Goal: Transaction & Acquisition: Purchase product/service

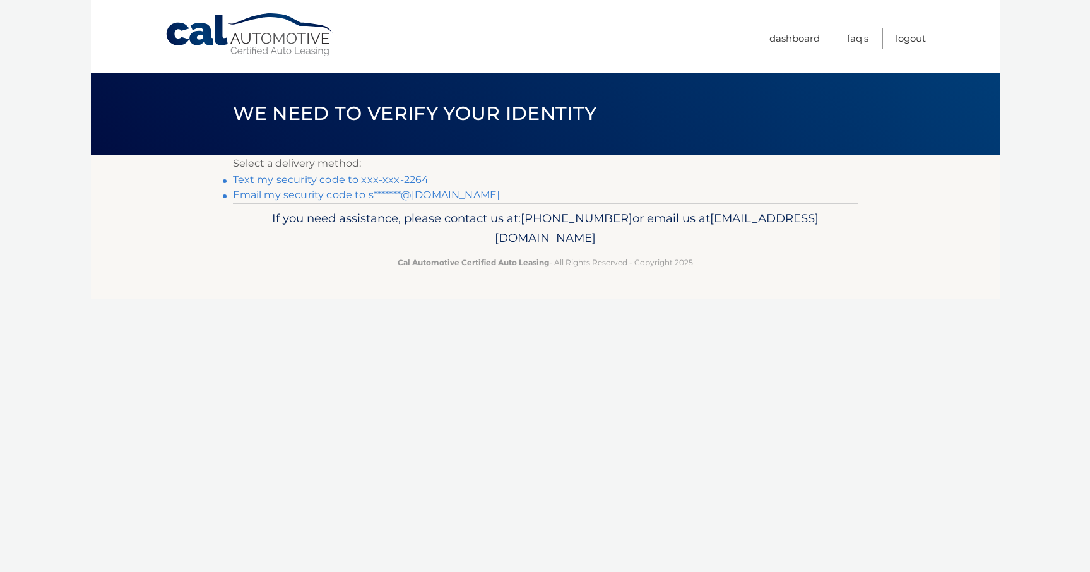
click at [371, 182] on link "Text my security code to xxx-xxx-2264" at bounding box center [331, 180] width 196 height 12
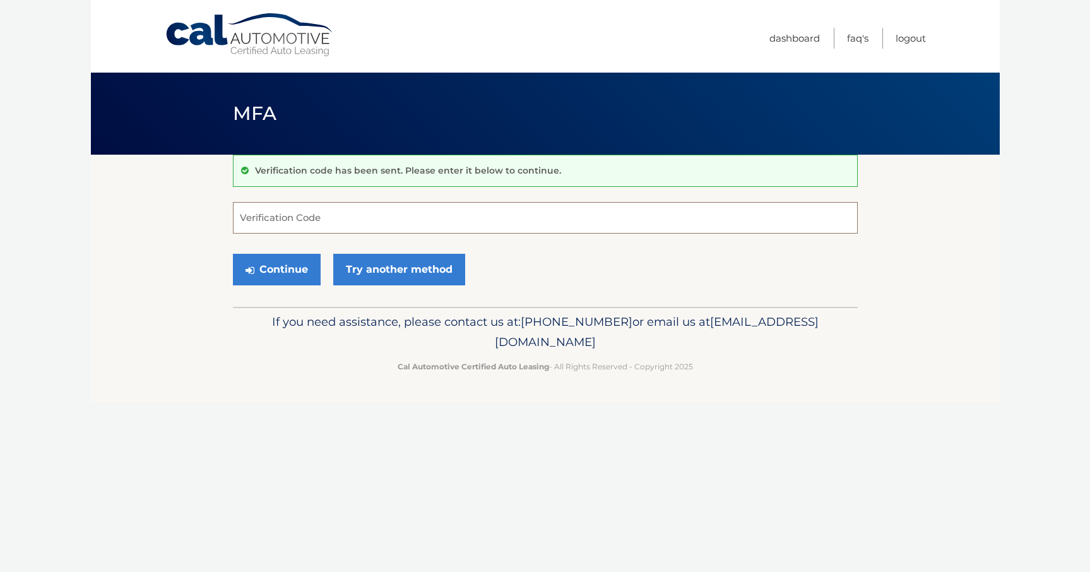
click at [367, 225] on input "Verification Code" at bounding box center [545, 218] width 625 height 32
click at [371, 218] on input "Verification Code" at bounding box center [545, 218] width 625 height 32
type input "241330"
click at [292, 276] on button "Continue" at bounding box center [277, 270] width 88 height 32
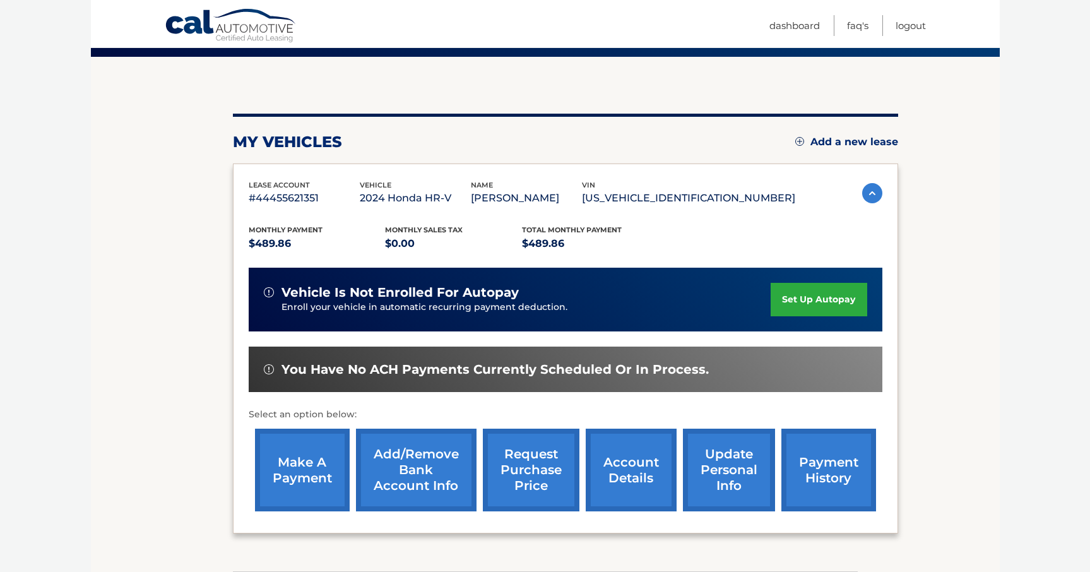
scroll to position [100, 0]
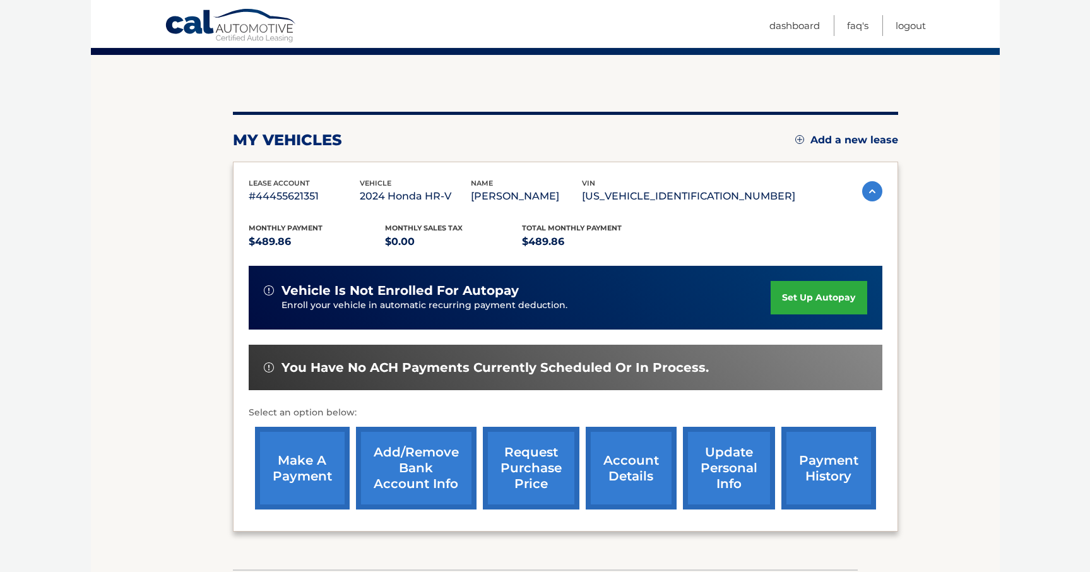
click at [302, 463] on link "make a payment" at bounding box center [302, 468] width 95 height 83
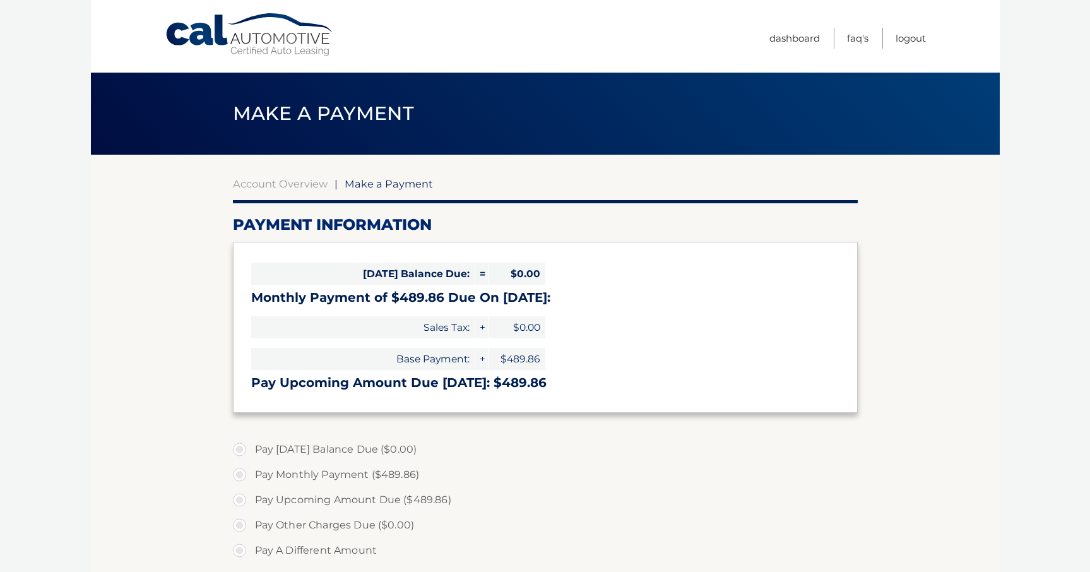
select select "ZjIzOTcwNmUtZTcxZC00YzUwLTgyYzYtM2JmOThjN2JmMDVi"
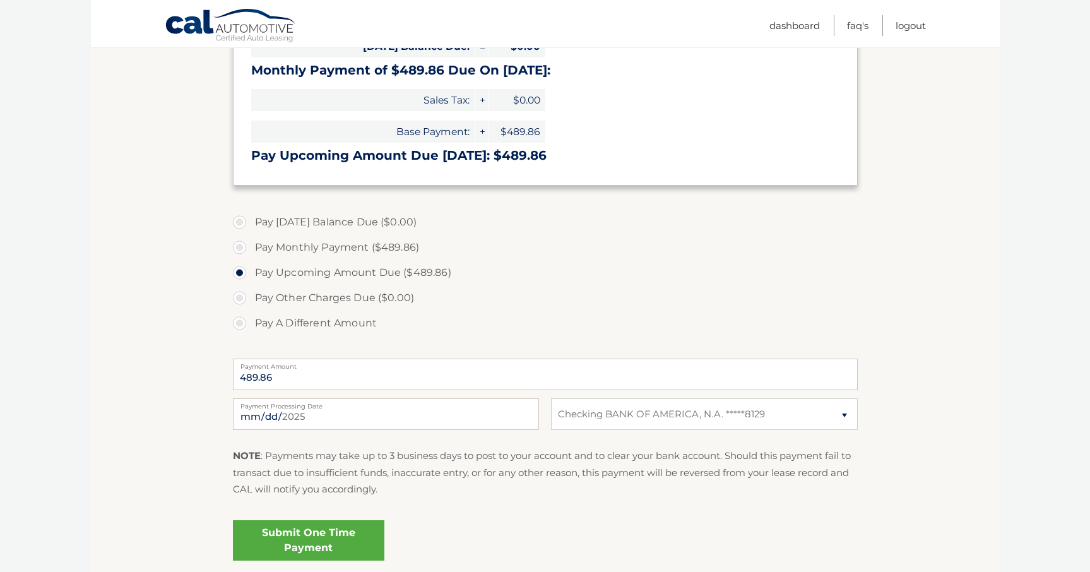
scroll to position [330, 0]
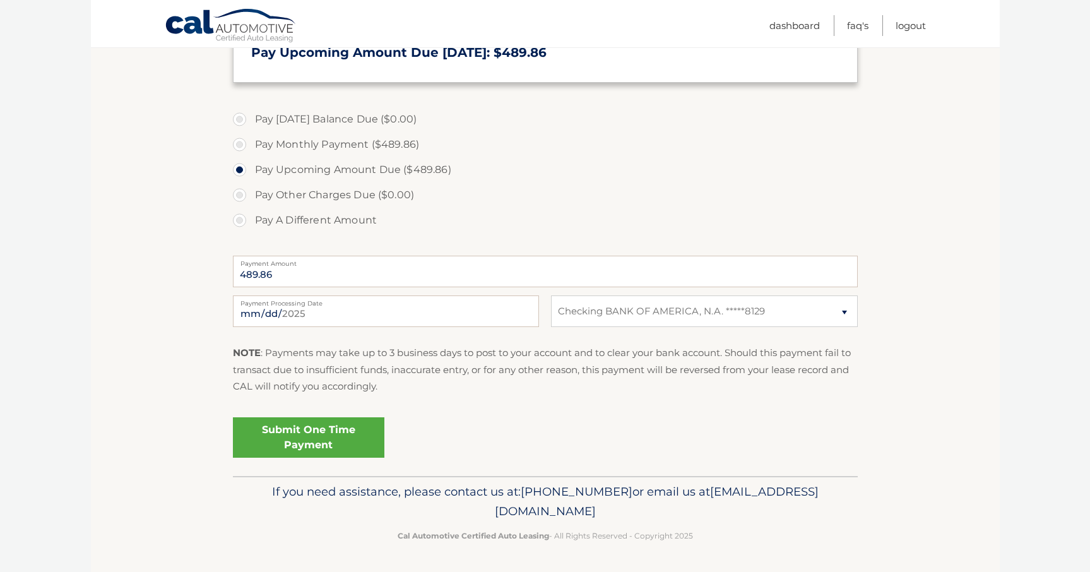
click at [319, 439] on link "Submit One Time Payment" at bounding box center [309, 437] width 152 height 40
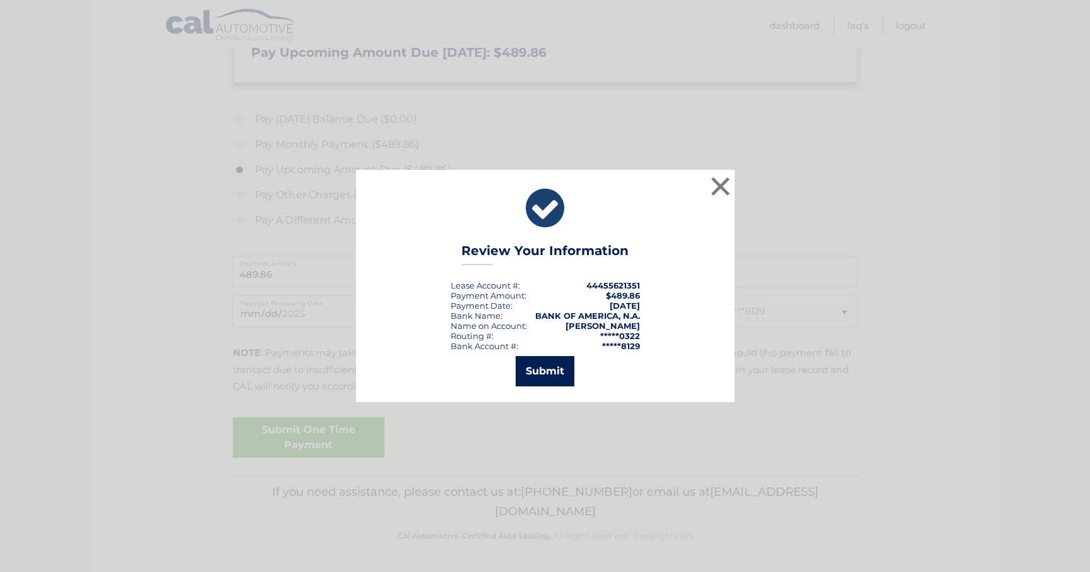
click at [540, 367] on button "Submit" at bounding box center [545, 371] width 59 height 30
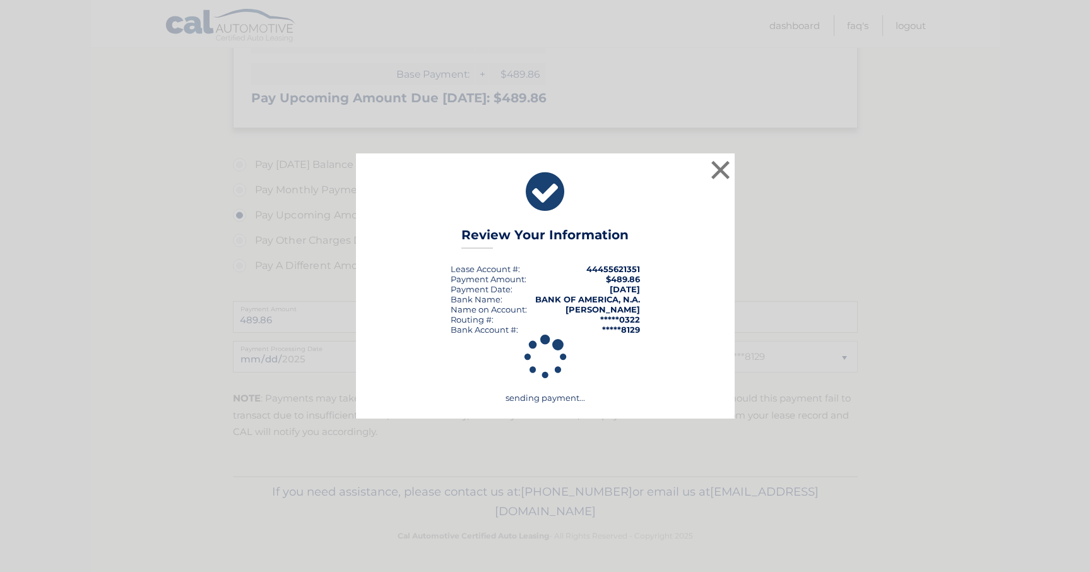
scroll to position [285, 0]
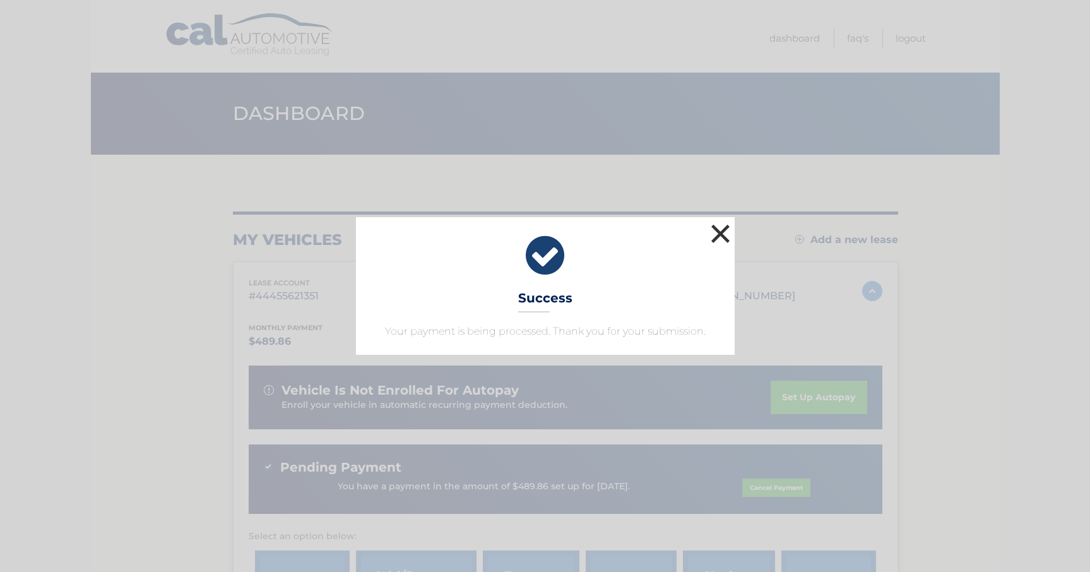
click at [722, 235] on button "×" at bounding box center [720, 233] width 25 height 25
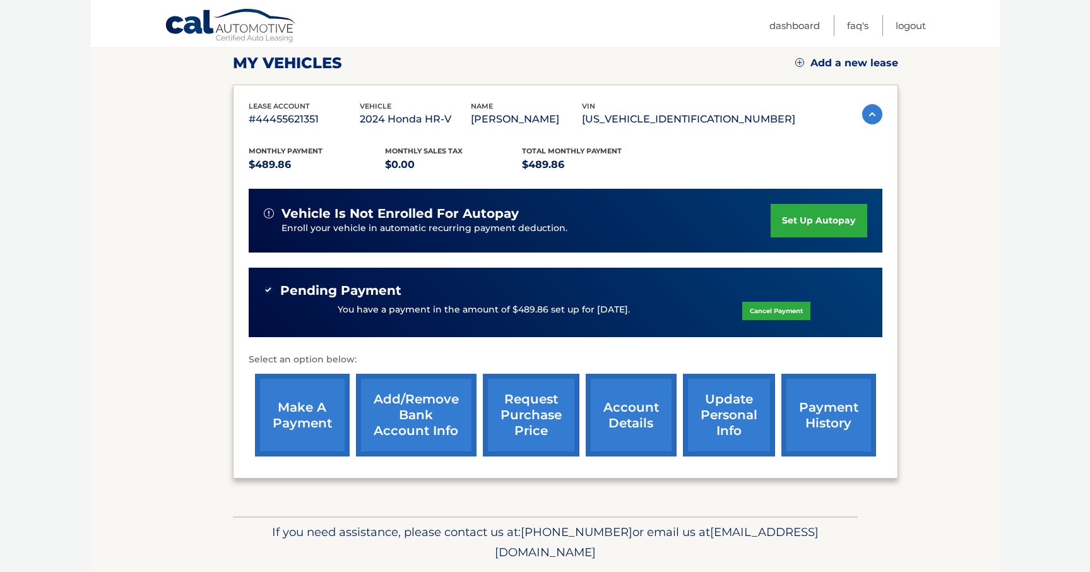
scroll to position [217, 0]
